Goal: Transaction & Acquisition: Purchase product/service

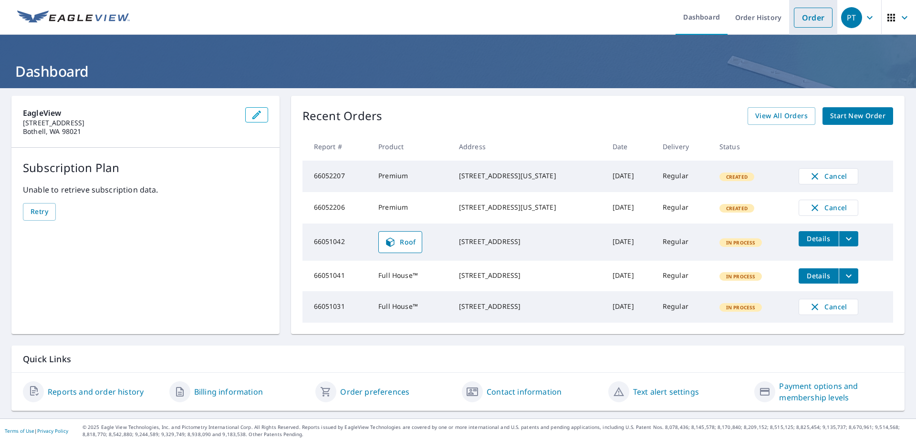
click at [803, 21] on link "Order" at bounding box center [813, 18] width 39 height 20
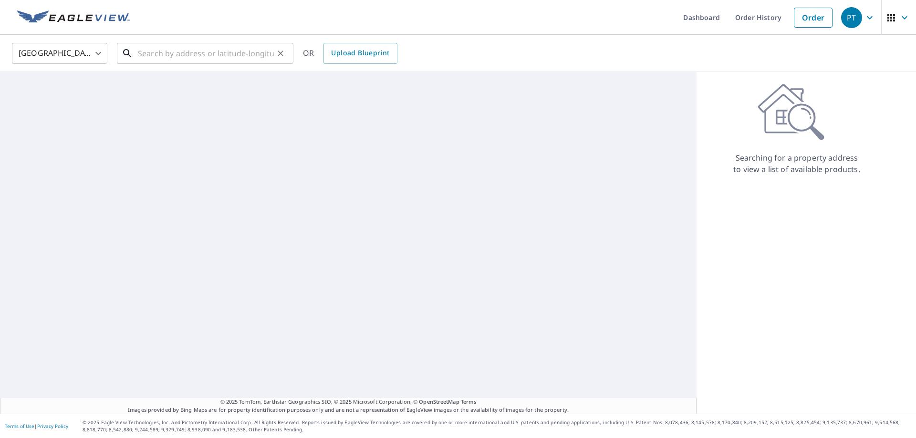
click at [156, 44] on input "text" at bounding box center [206, 53] width 136 height 27
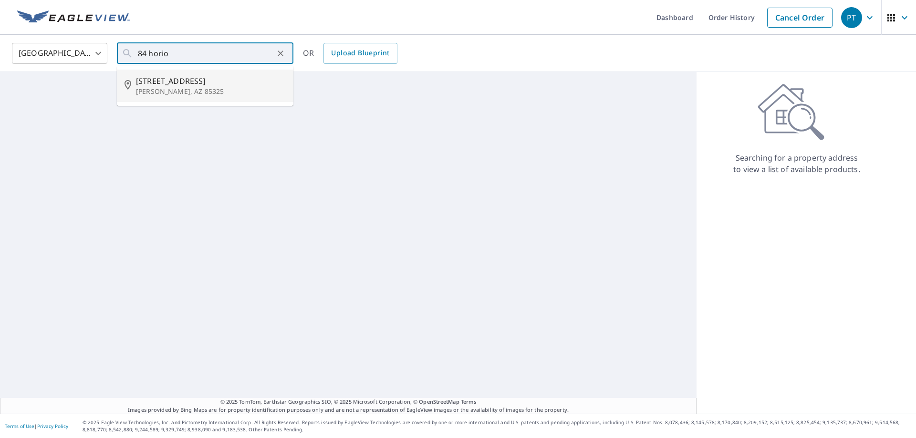
type input "[STREET_ADDRESS][PERSON_NAME]"
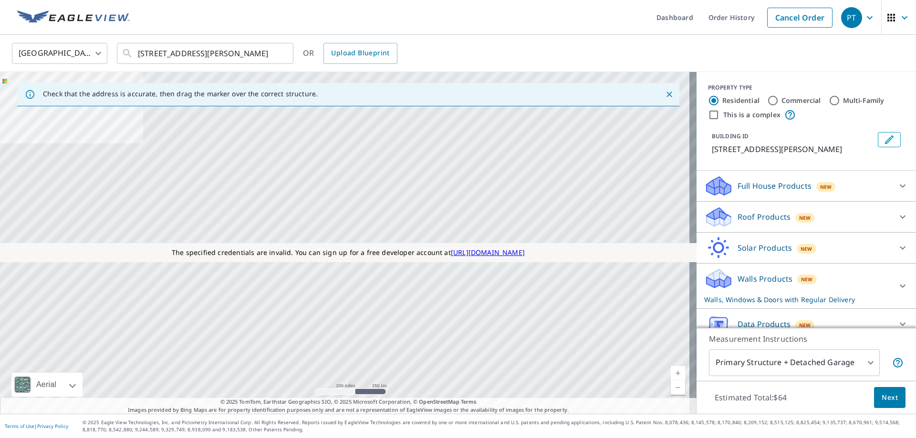
scroll to position [47, 0]
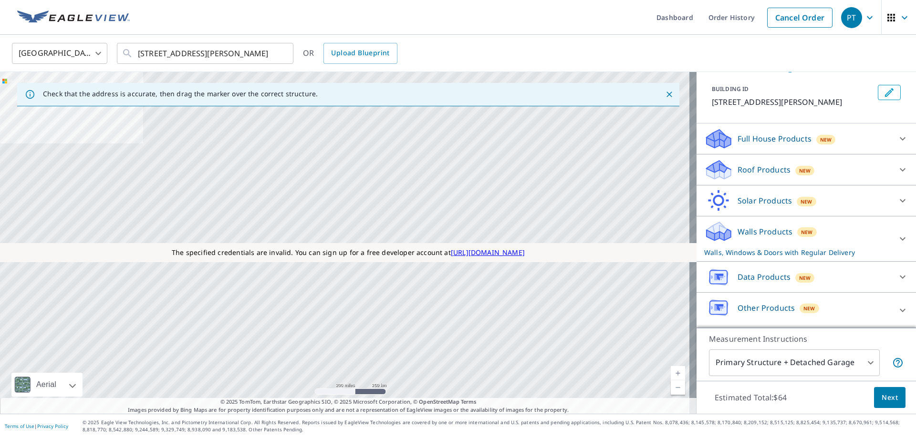
click at [749, 169] on p "Roof Products" at bounding box center [763, 169] width 53 height 11
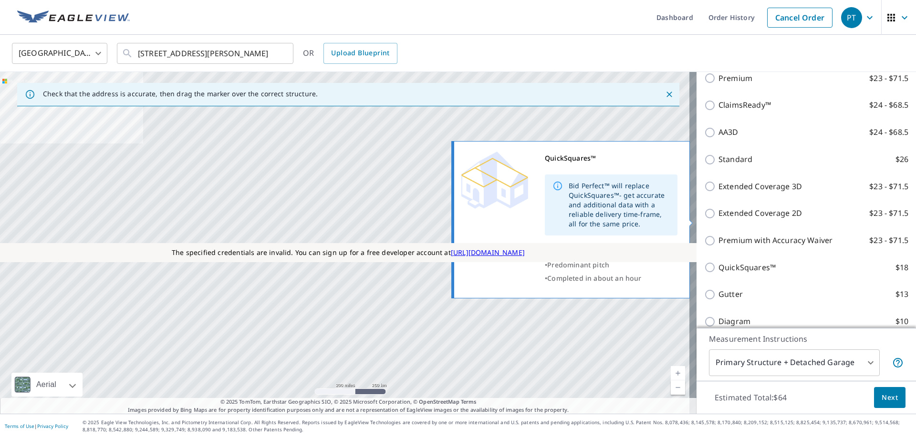
scroll to position [286, 0]
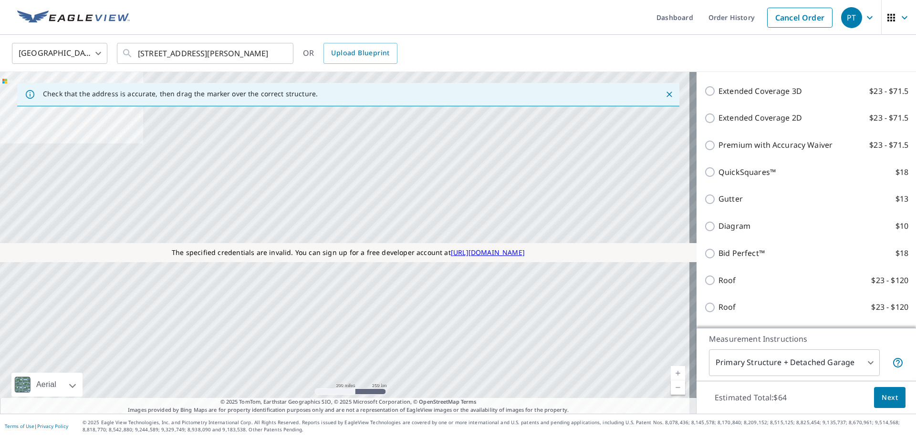
click at [773, 120] on p "Extended Coverage 2D" at bounding box center [759, 118] width 83 height 12
click at [718, 120] on input "Extended Coverage 2D $23 - $71.5" at bounding box center [711, 118] width 14 height 11
checkbox input "true"
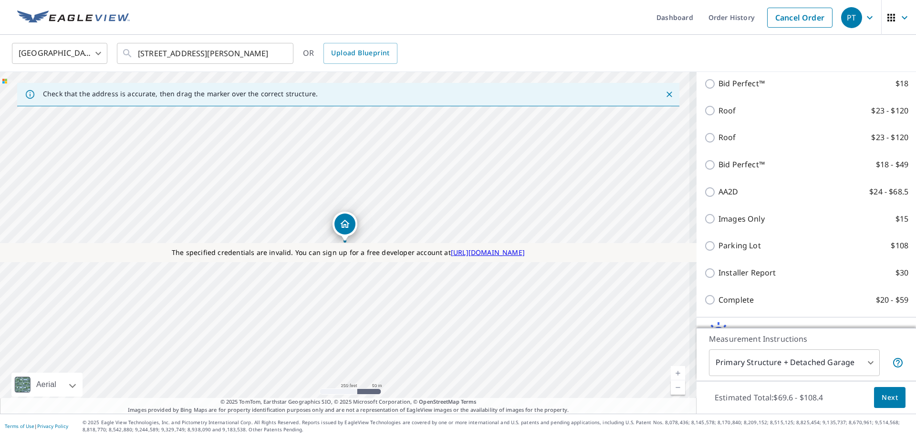
scroll to position [623, 0]
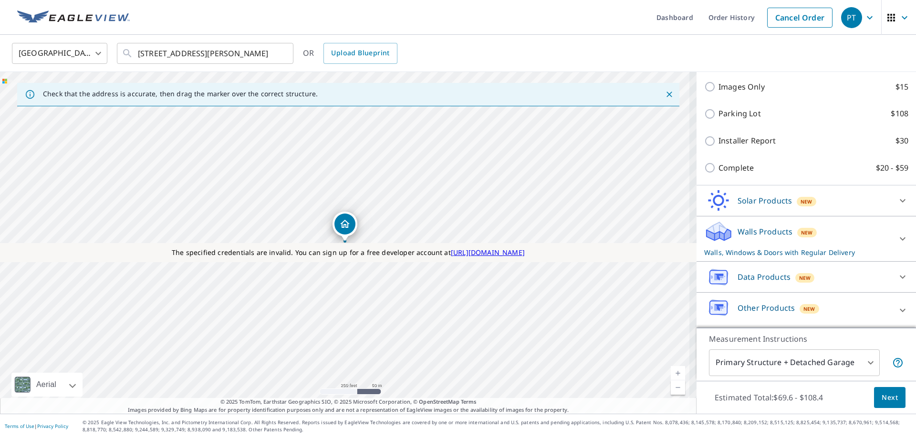
click at [879, 407] on button "Next" at bounding box center [889, 397] width 31 height 21
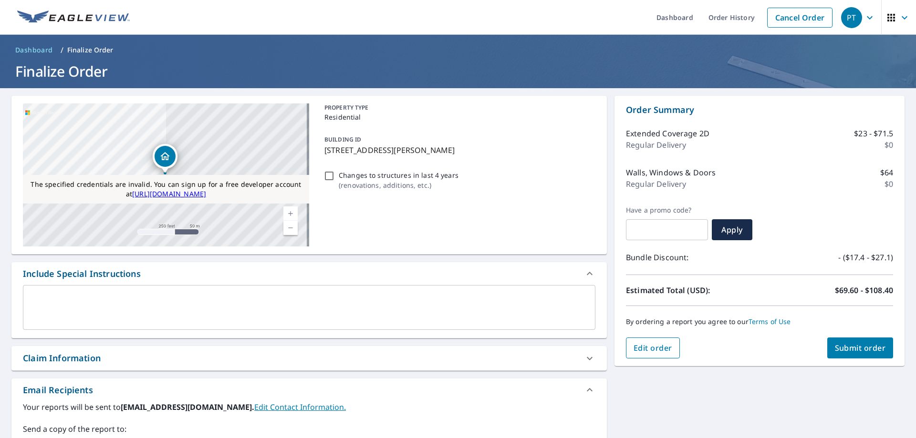
click at [647, 349] on span "Edit order" at bounding box center [652, 348] width 39 height 10
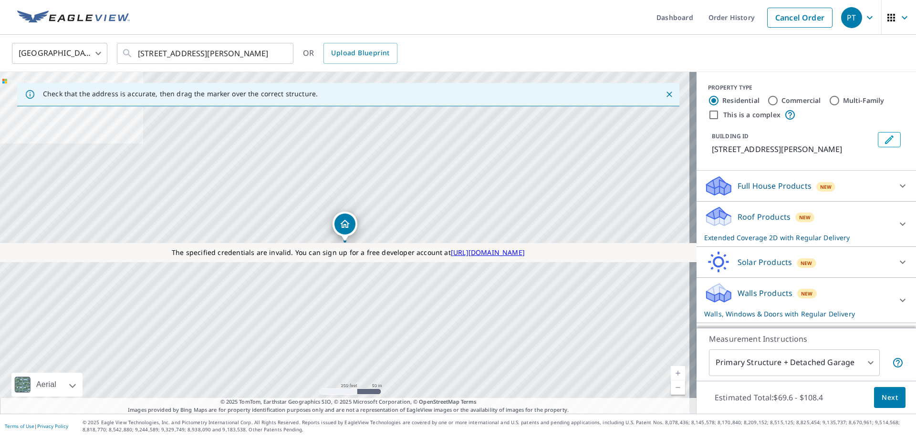
scroll to position [48, 0]
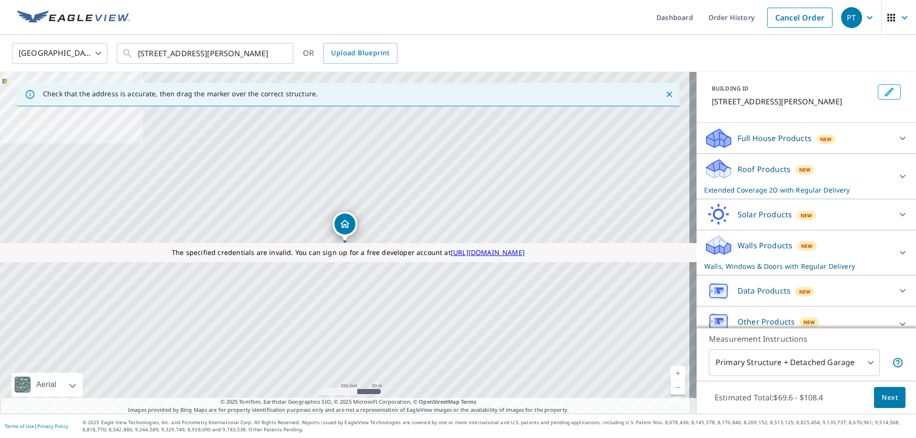
click at [751, 246] on p "Walls Products" at bounding box center [764, 245] width 55 height 11
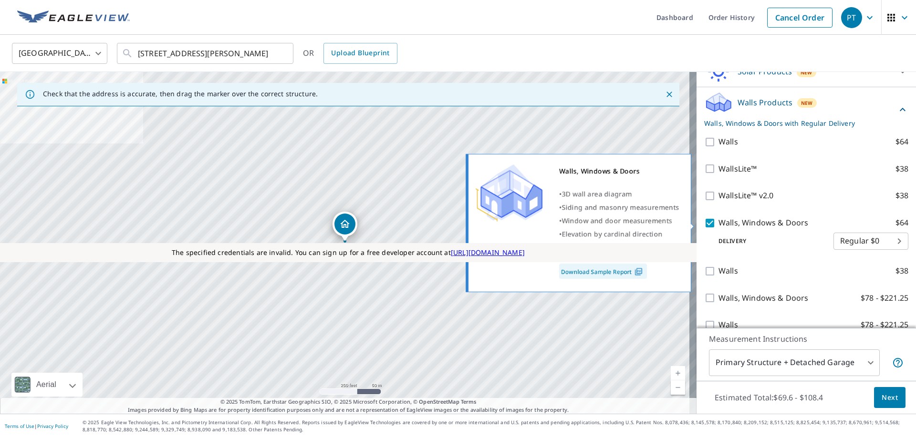
click at [735, 222] on p "Walls, Windows & Doors" at bounding box center [763, 223] width 90 height 12
click at [718, 222] on input "Walls, Windows & Doors $64" at bounding box center [711, 222] width 14 height 11
checkbox input "false"
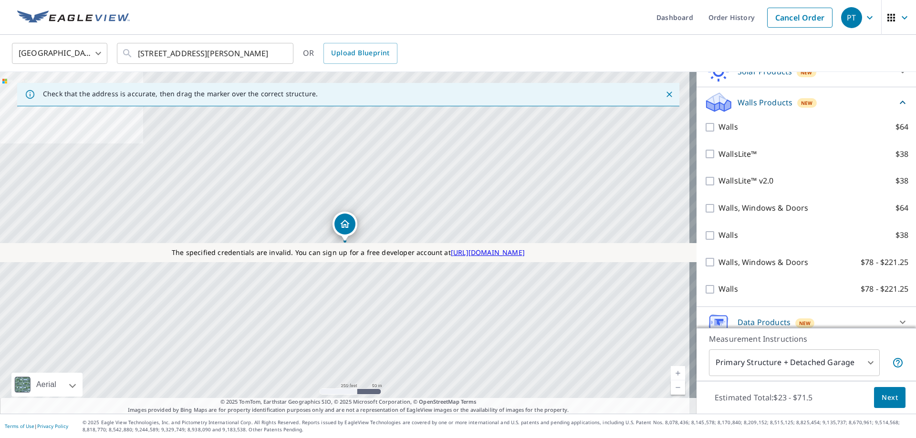
click at [874, 393] on button "Next" at bounding box center [889, 397] width 31 height 21
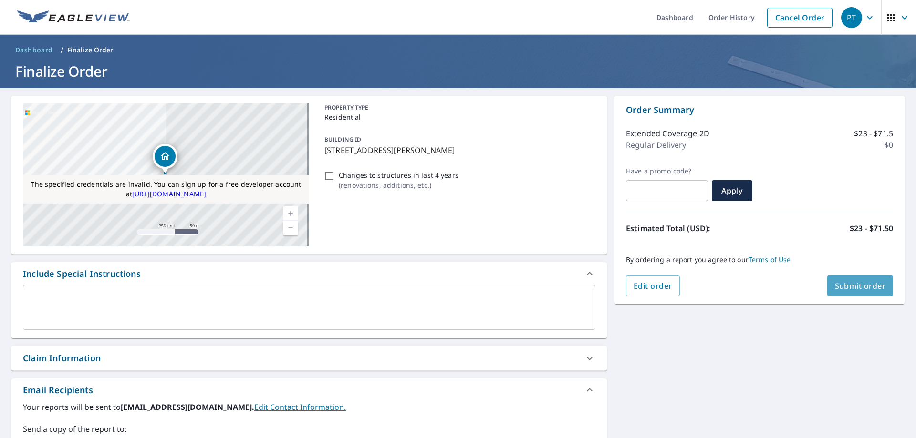
click at [846, 279] on button "Submit order" at bounding box center [860, 286] width 66 height 21
checkbox input "true"
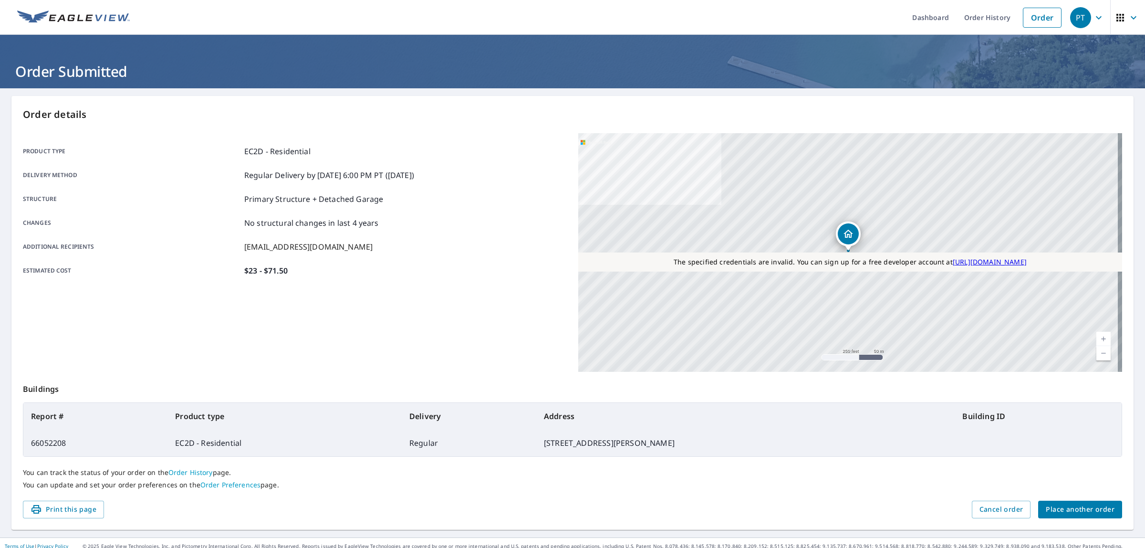
click at [43, 438] on td "66052208" at bounding box center [95, 442] width 144 height 27
copy td "66052208"
